Goal: Navigation & Orientation: Understand site structure

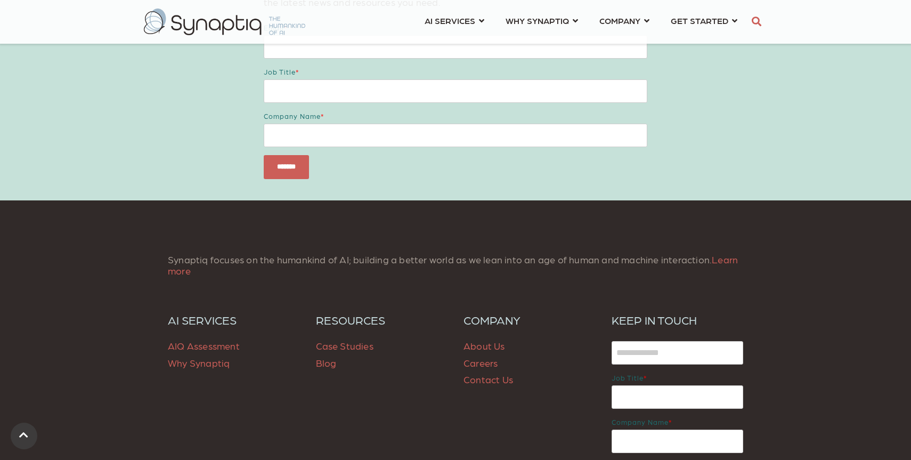
scroll to position [1411, 0]
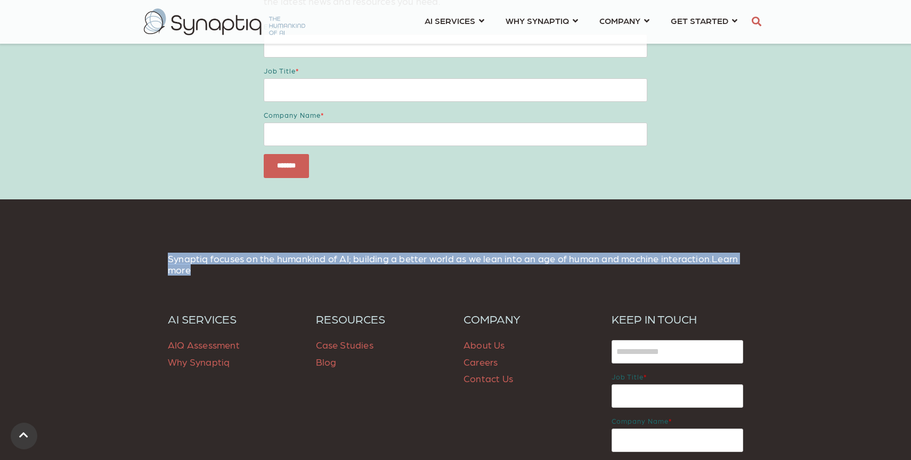
drag, startPoint x: 166, startPoint y: 260, endPoint x: 253, endPoint y: 273, distance: 87.3
click at [253, 273] on div "Synaptiq focuses on the humankind of AI; building a better world as we lean int…" at bounding box center [456, 269] width 592 height 33
copy span "Synaptiq focuses on the humankind of AI; building a better world as we lean int…"
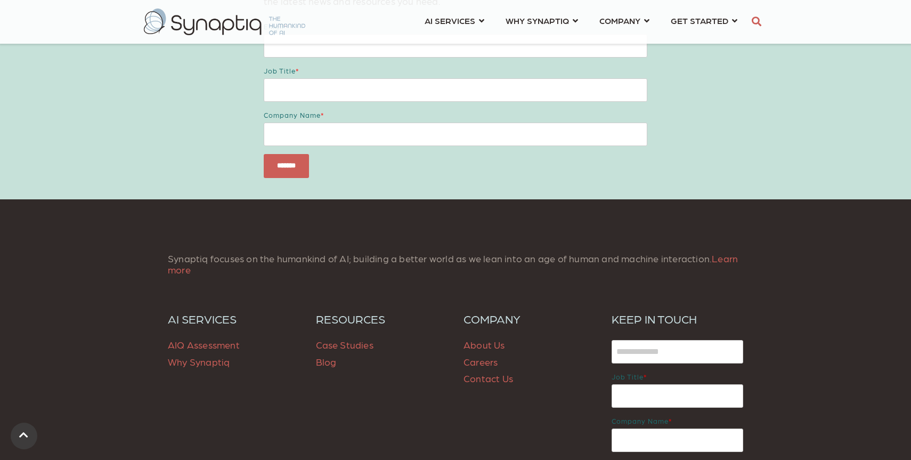
click at [598, 272] on p "Synaptiq focuses on the humankind of AI; building a better world as we lean int…" at bounding box center [456, 264] width 576 height 23
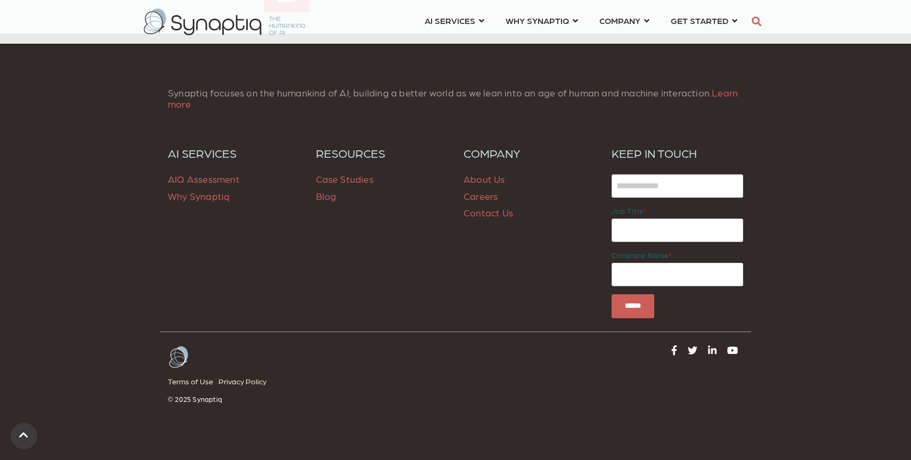
scroll to position [1576, 0]
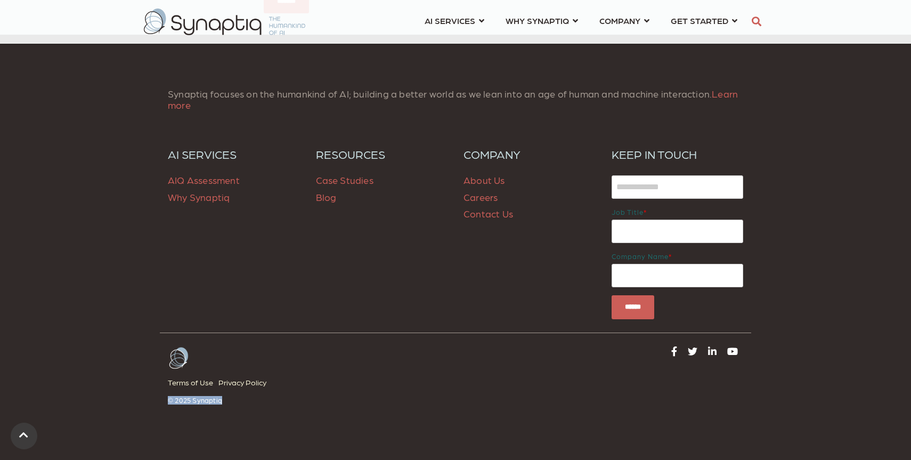
drag, startPoint x: 237, startPoint y: 403, endPoint x: 153, endPoint y: 403, distance: 84.2
click at [153, 403] on div "Synaptiq focuses on the humankind of AI; building a better world as we lean int…" at bounding box center [456, 251] width 608 height 326
copy p "© 2025 Synaptiq"
